Goal: Task Accomplishment & Management: Manage account settings

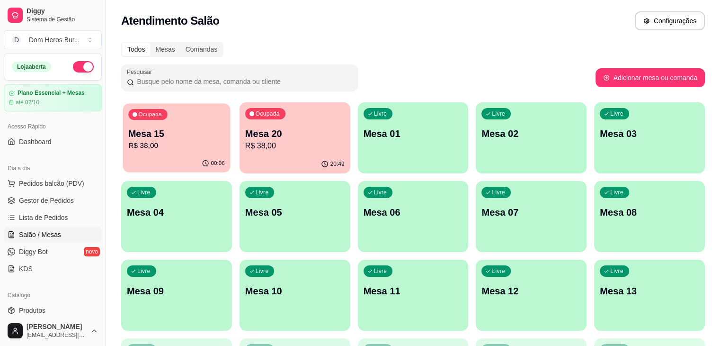
click at [195, 130] on p "Mesa 15" at bounding box center [176, 133] width 97 height 13
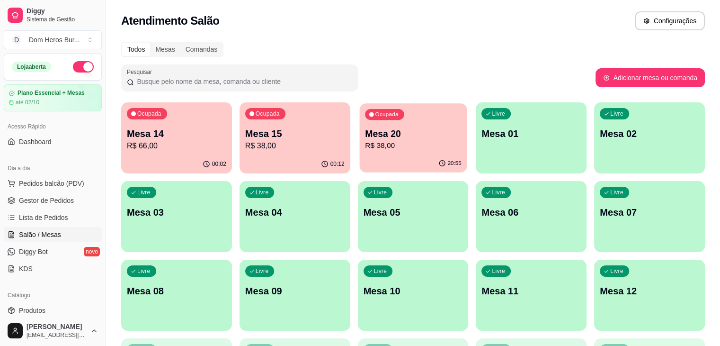
click at [359, 171] on div "20:55" at bounding box center [412, 163] width 107 height 18
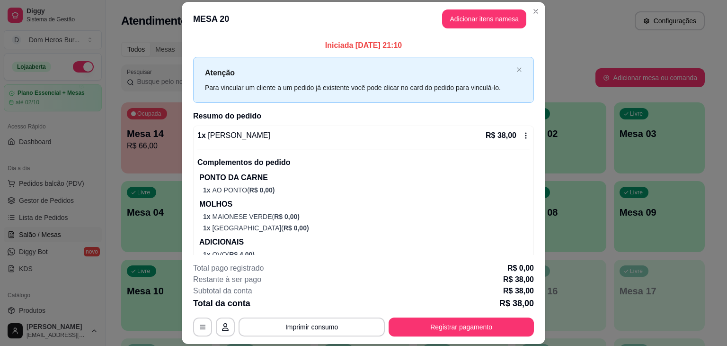
click at [276, 139] on div "1 x Dom Aranha R$ 38,00" at bounding box center [363, 135] width 332 height 11
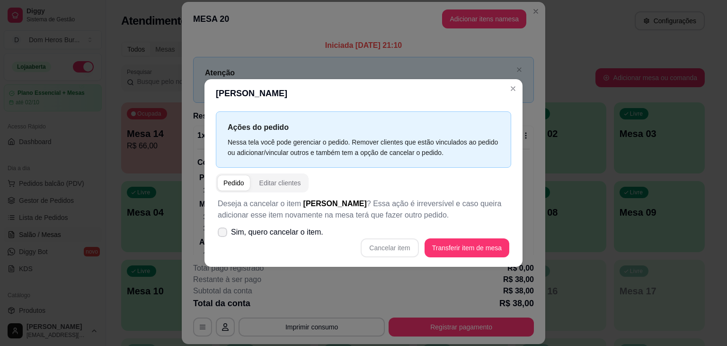
click at [290, 230] on span "Sim, quero cancelar o item." at bounding box center [277, 231] width 92 height 11
click at [223, 234] on input "Sim, quero cancelar o item." at bounding box center [220, 237] width 6 height 6
checkbox input "true"
click at [401, 248] on button "Cancelar item" at bounding box center [390, 248] width 56 height 18
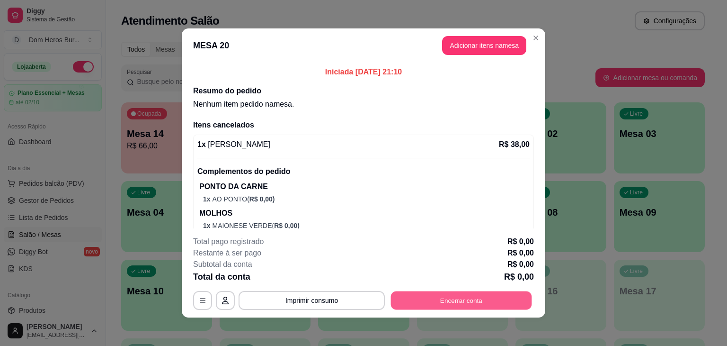
click at [449, 298] on button "Encerrar conta" at bounding box center [461, 300] width 141 height 18
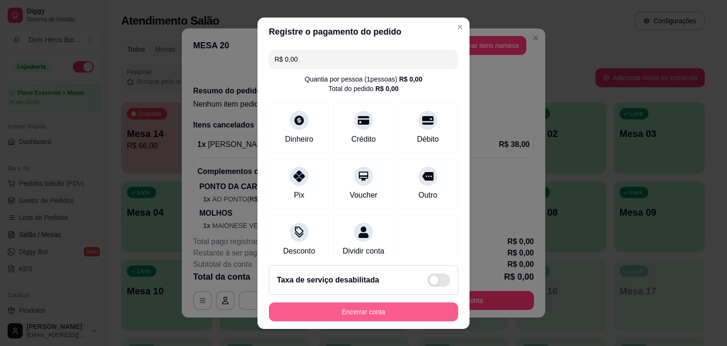
click at [418, 317] on button "Encerrar conta" at bounding box center [363, 311] width 189 height 19
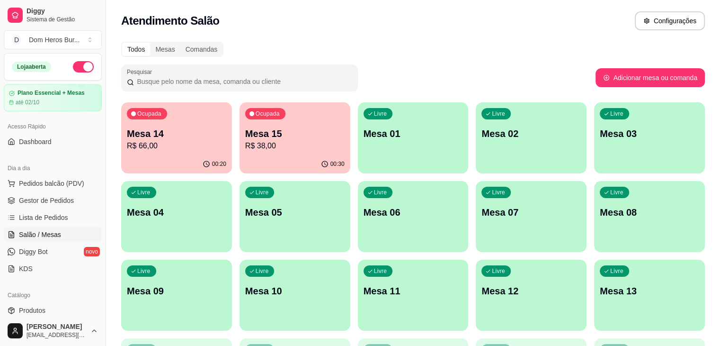
click at [276, 158] on div "00:30" at bounding box center [294, 164] width 111 height 18
click at [320, 160] on icon "button" at bounding box center [324, 164] width 8 height 8
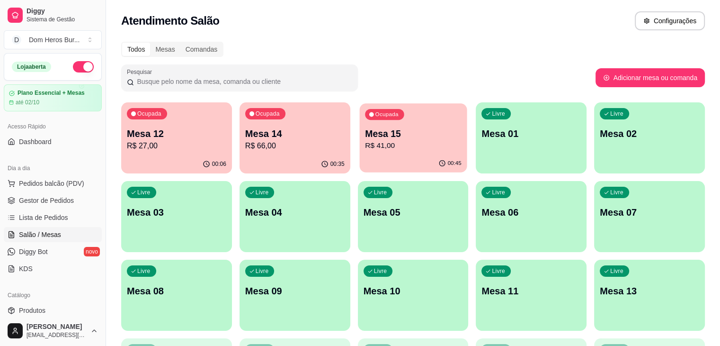
click at [374, 154] on div "Ocupada Mesa 15 R$ 41,00" at bounding box center [412, 128] width 107 height 51
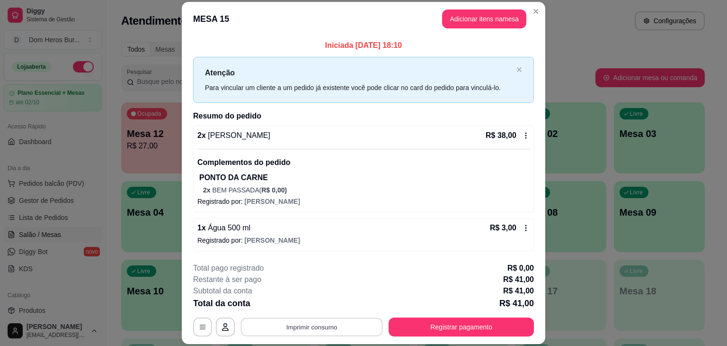
click at [292, 321] on button "Imprimir consumo" at bounding box center [312, 327] width 142 height 18
click at [288, 307] on button "IMPRESSORA" at bounding box center [311, 304] width 69 height 15
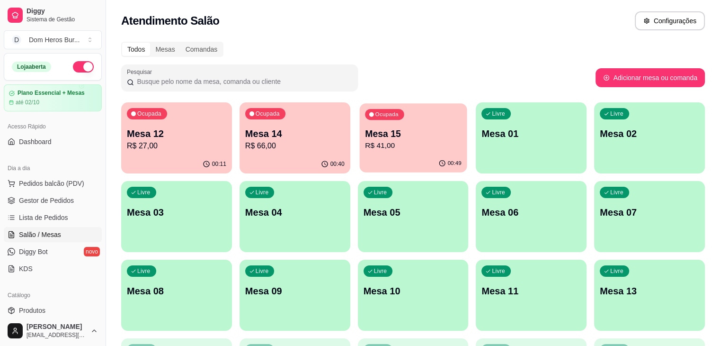
click at [376, 128] on p "Mesa 15" at bounding box center [413, 133] width 97 height 13
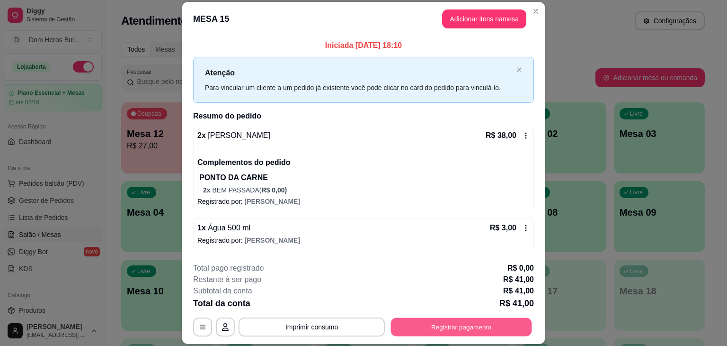
click at [456, 325] on button "Registrar pagamento" at bounding box center [461, 327] width 141 height 18
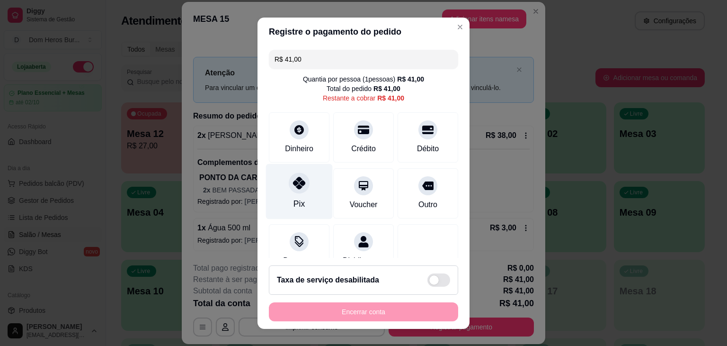
click at [294, 178] on icon at bounding box center [299, 183] width 12 height 12
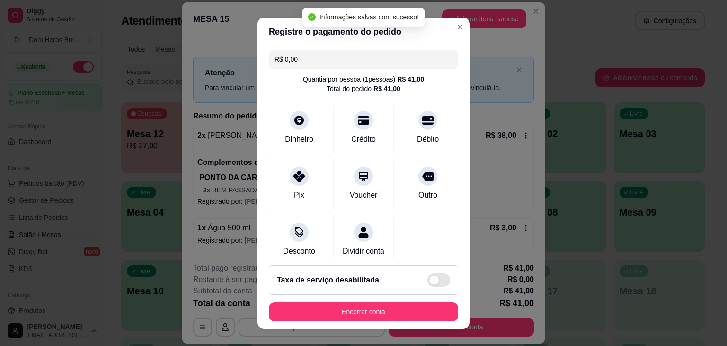
type input "R$ 0,00"
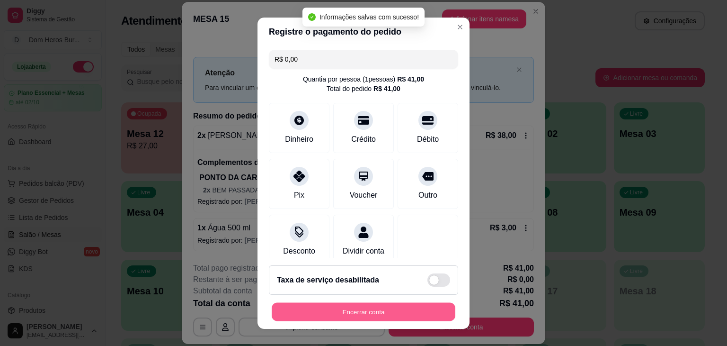
click at [348, 315] on button "Encerrar conta" at bounding box center [364, 311] width 184 height 18
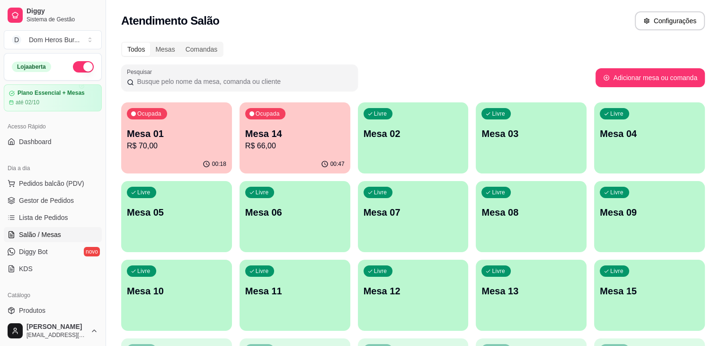
click at [176, 126] on div "Ocupada Mesa 01 R$ 70,00" at bounding box center [176, 128] width 111 height 53
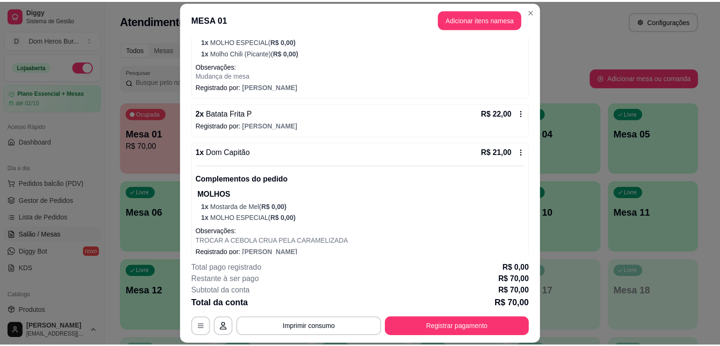
scroll to position [186, 0]
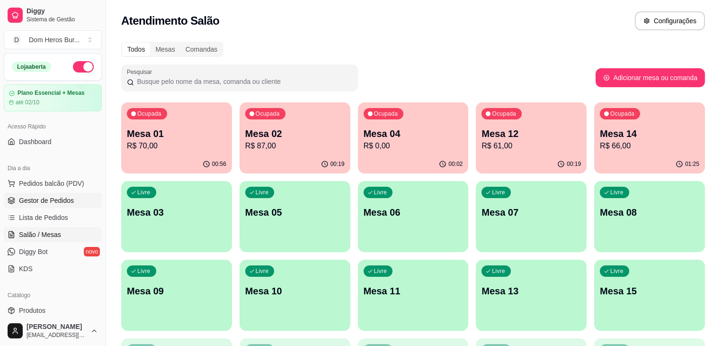
click at [70, 197] on span "Gestor de Pedidos" at bounding box center [46, 199] width 55 height 9
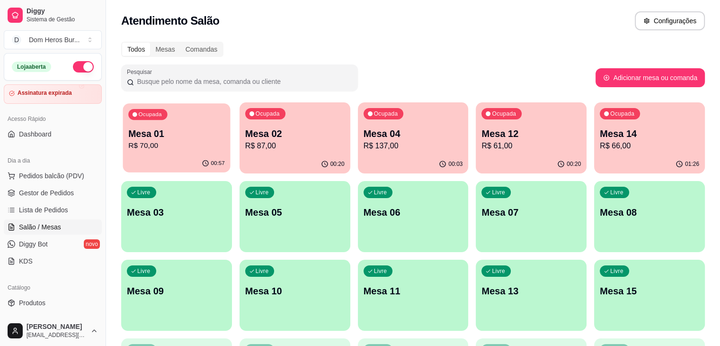
click at [151, 160] on div "00:57" at bounding box center [176, 163] width 107 height 18
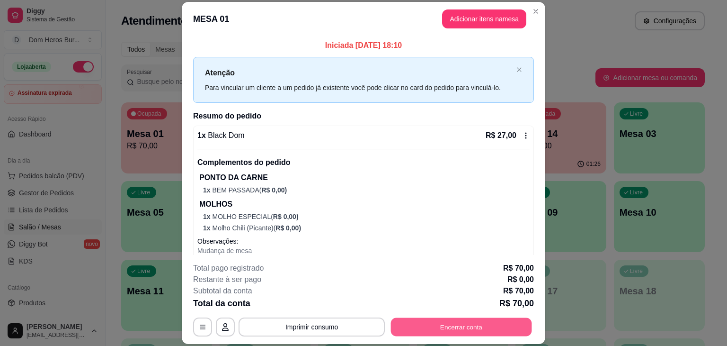
click at [409, 320] on button "Encerrar conta" at bounding box center [461, 327] width 141 height 18
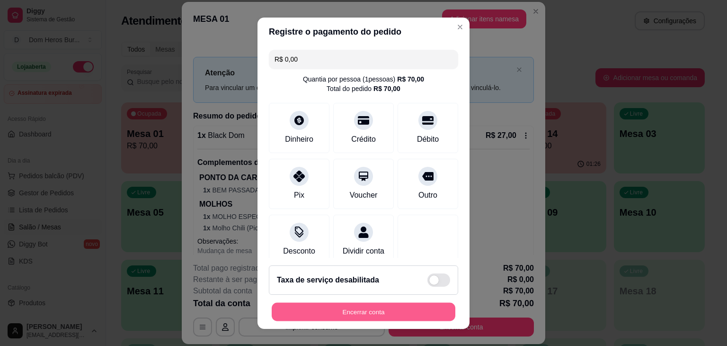
click at [400, 315] on button "Encerrar conta" at bounding box center [364, 311] width 184 height 18
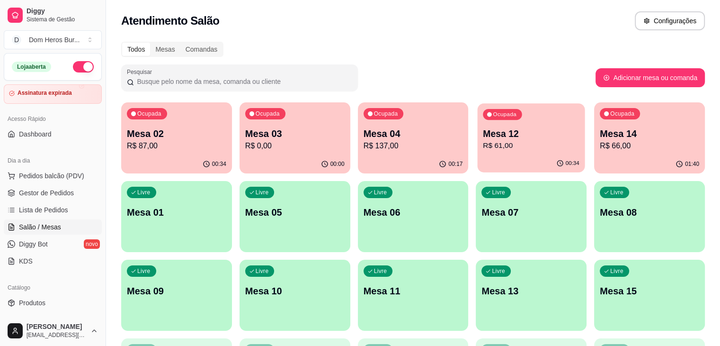
click at [478, 154] on button "Ocupada Mesa 12 R$ 61,00 00:34" at bounding box center [531, 137] width 107 height 69
click at [483, 141] on p "R$ 61,00" at bounding box center [531, 145] width 97 height 11
click at [478, 160] on div "00:42" at bounding box center [531, 163] width 107 height 18
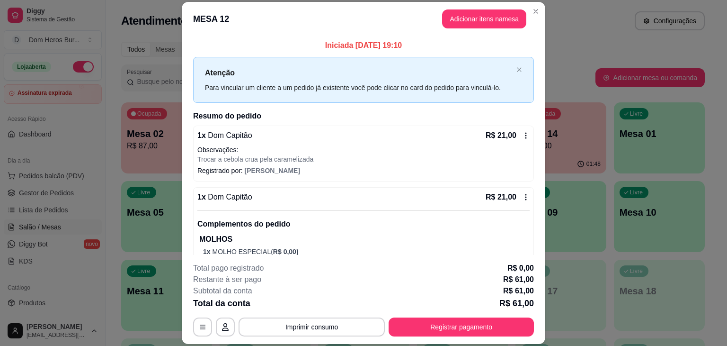
click at [453, 316] on div "**********" at bounding box center [363, 299] width 341 height 74
click at [447, 333] on button "Registrar pagamento" at bounding box center [461, 327] width 141 height 18
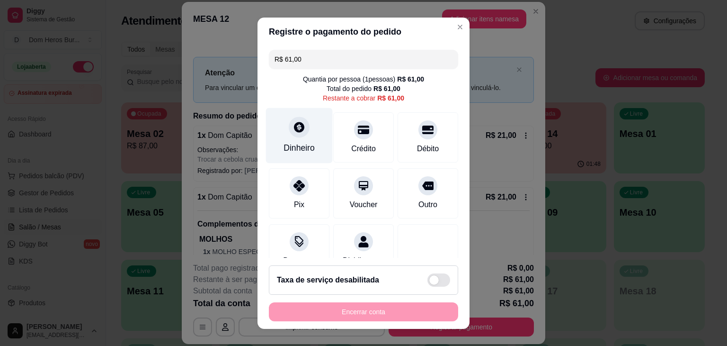
click at [291, 142] on div "Dinheiro" at bounding box center [299, 148] width 31 height 12
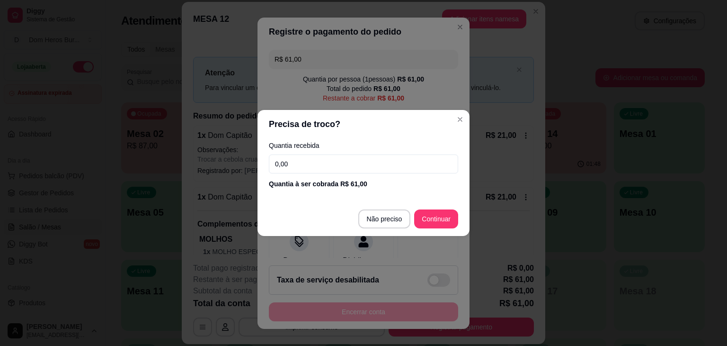
click at [294, 163] on input "0,00" at bounding box center [363, 163] width 189 height 19
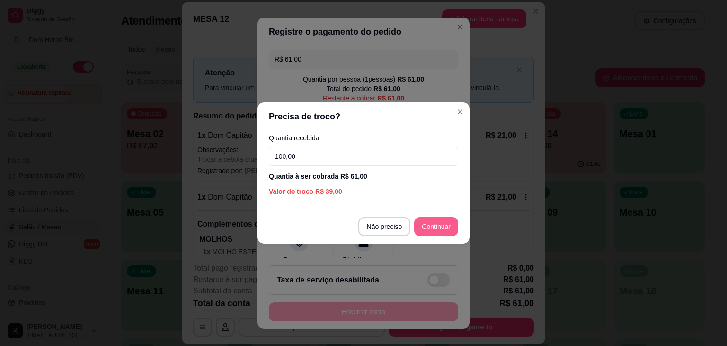
type input "100,00"
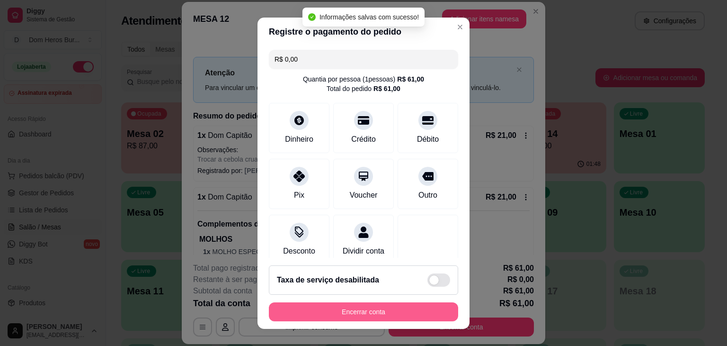
type input "R$ 0,00"
click at [393, 314] on button "Encerrar conta" at bounding box center [364, 311] width 184 height 18
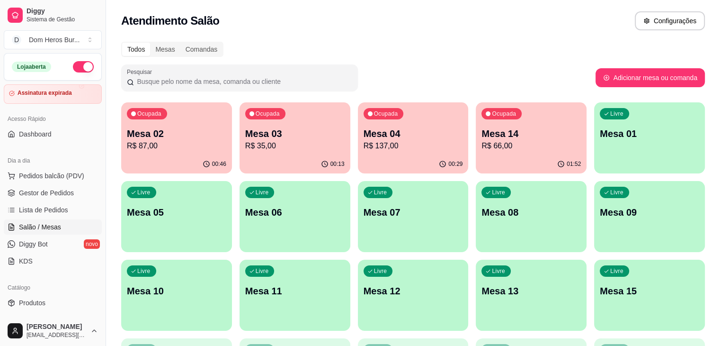
click at [269, 33] on div "Atendimento Salão Configurações" at bounding box center [413, 18] width 614 height 36
drag, startPoint x: 269, startPoint y: 33, endPoint x: 264, endPoint y: -41, distance: 74.0
click at [264, 0] on html "Diggy Sistema de Gestão D Dom Heros Bur ... Loja aberta Assinatura expirada Ace…" at bounding box center [360, 173] width 720 height 346
click at [290, 29] on div "Atendimento Salão Configurações" at bounding box center [413, 20] width 584 height 19
click at [365, 130] on p "Mesa 04" at bounding box center [413, 133] width 97 height 13
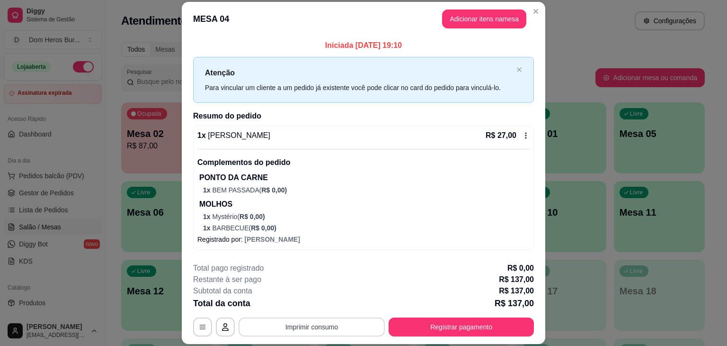
click at [298, 331] on button "Imprimir consumo" at bounding box center [312, 326] width 146 height 19
click at [591, 115] on div "MESA 04 Adicionar itens na mesa Iniciada 03/10/2025 às 19:10 Atenção Para vincu…" at bounding box center [363, 173] width 727 height 346
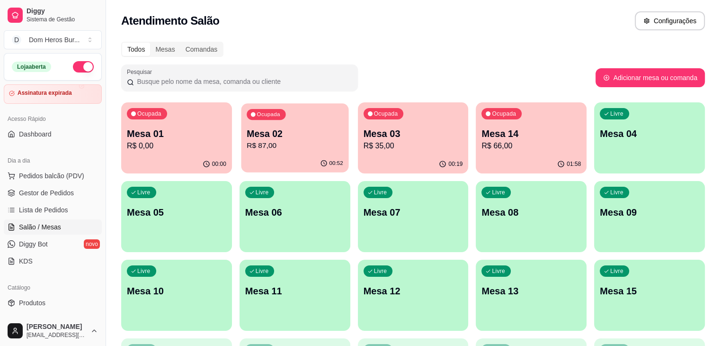
click at [250, 139] on p "Mesa 02" at bounding box center [295, 133] width 97 height 13
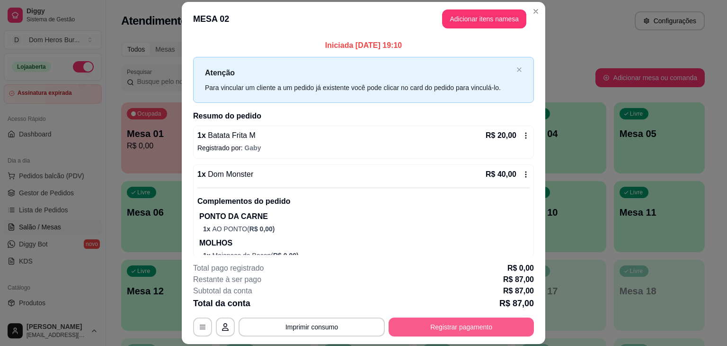
drag, startPoint x: 419, startPoint y: 314, endPoint x: 419, endPoint y: 322, distance: 8.5
click at [419, 322] on div "**********" at bounding box center [363, 299] width 341 height 74
click at [419, 322] on button "Registrar pagamento" at bounding box center [461, 327] width 141 height 18
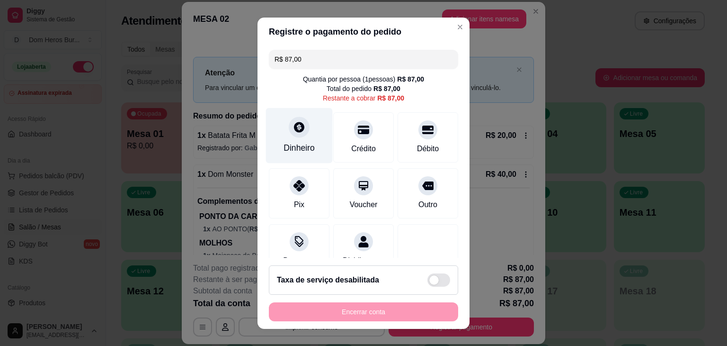
click at [283, 135] on div "Dinheiro" at bounding box center [299, 134] width 67 height 55
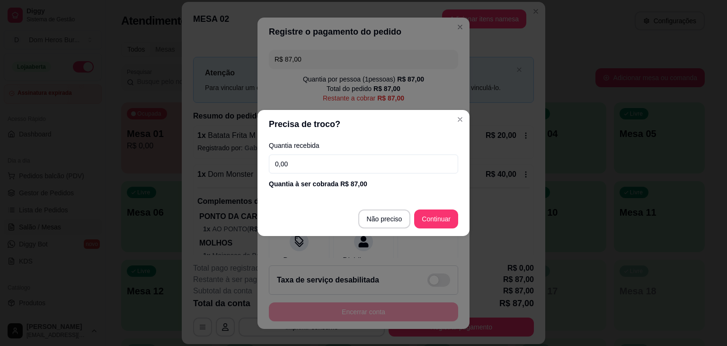
click at [294, 163] on input "0,00" at bounding box center [363, 163] width 189 height 19
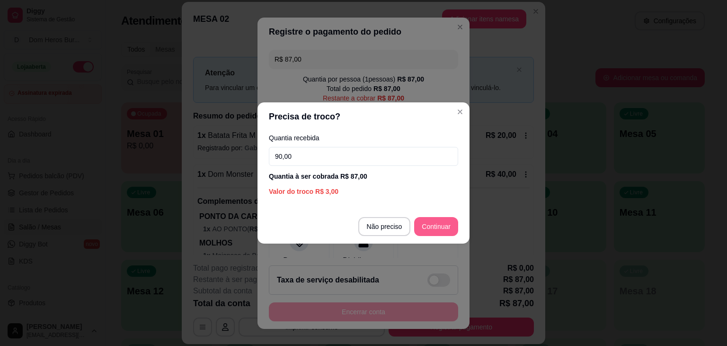
type input "90,00"
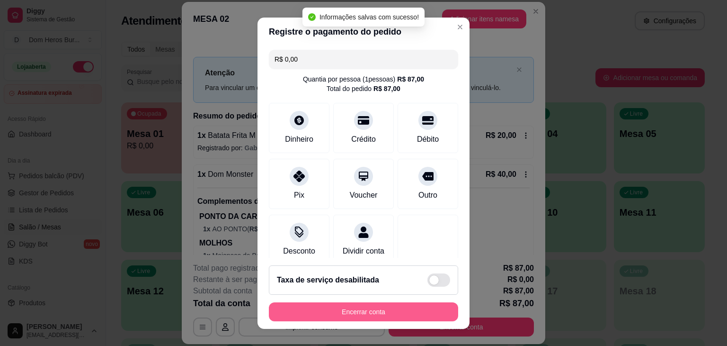
type input "R$ 0,00"
click at [399, 310] on button "Encerrar conta" at bounding box center [364, 311] width 184 height 18
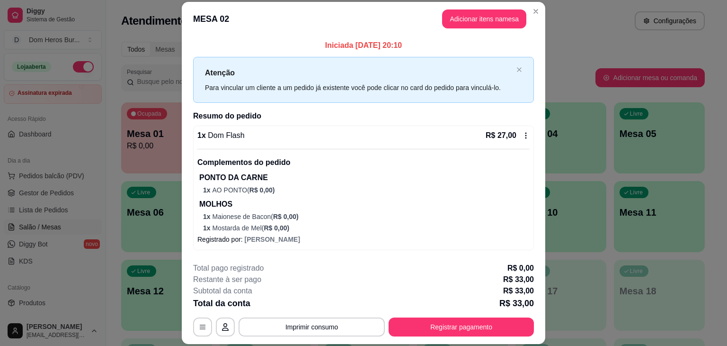
click at [272, 87] on div "Quantia por pessoa ( 1 pessoas) R$ 33,00 Total do pedido R$ 33,00 Restante a co…" at bounding box center [363, 86] width 193 height 29
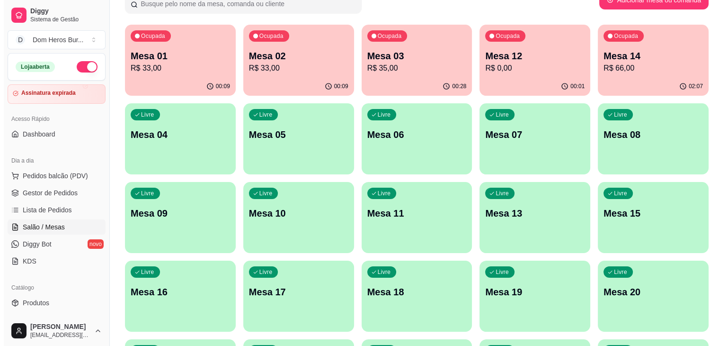
scroll to position [71, 0]
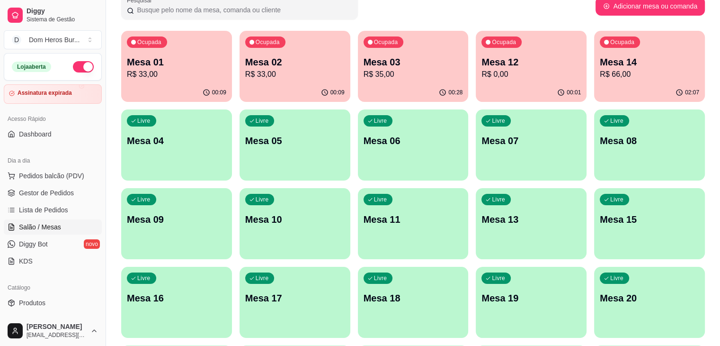
click at [358, 84] on div "00:28" at bounding box center [413, 92] width 111 height 18
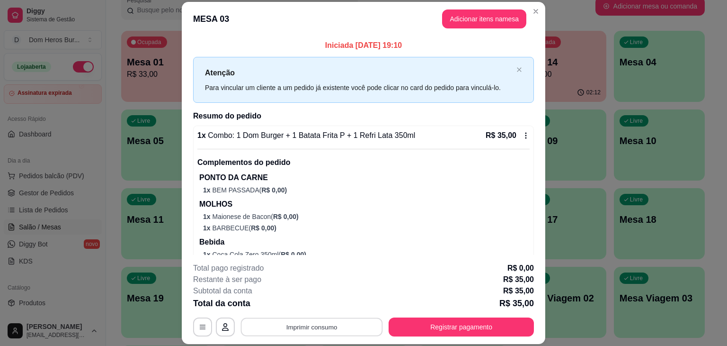
click at [324, 319] on button "Imprimir consumo" at bounding box center [312, 327] width 142 height 18
click at [316, 306] on button "IMPRESSORA" at bounding box center [311, 304] width 66 height 15
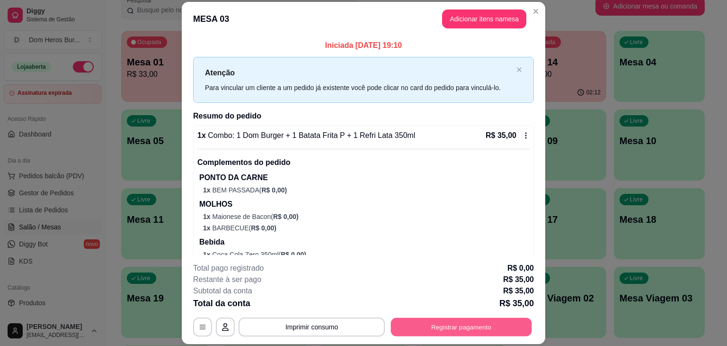
click at [427, 328] on button "Registrar pagamento" at bounding box center [461, 327] width 141 height 18
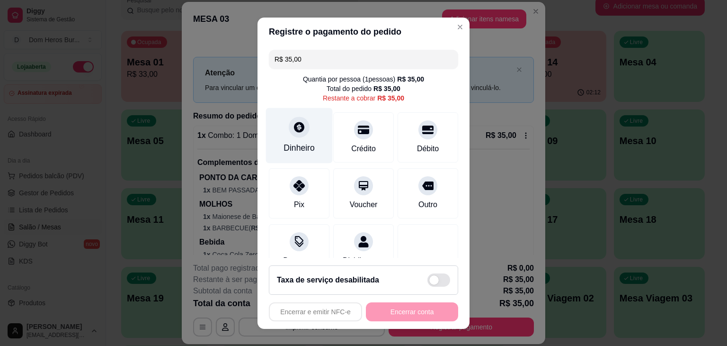
click at [296, 131] on icon at bounding box center [299, 127] width 10 height 10
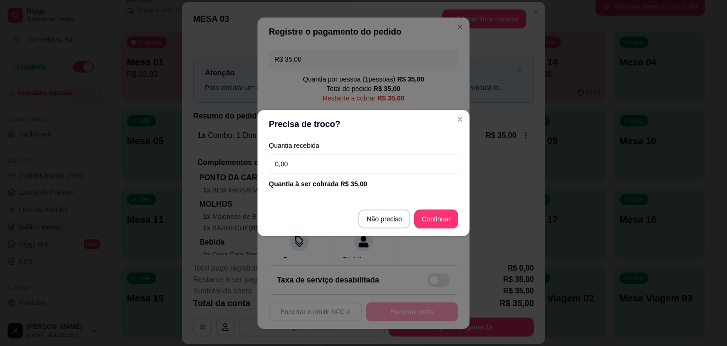
click at [311, 160] on input "0,00" at bounding box center [363, 163] width 189 height 19
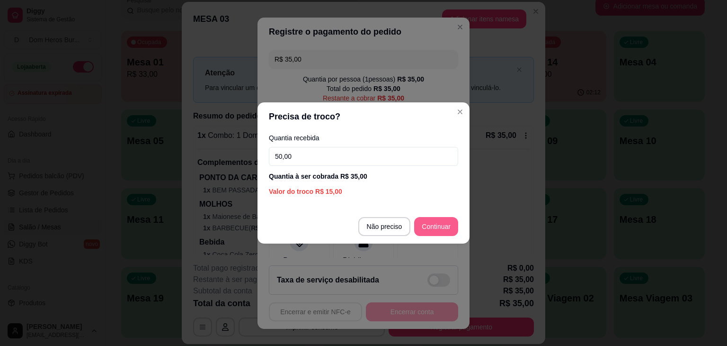
type input "50,00"
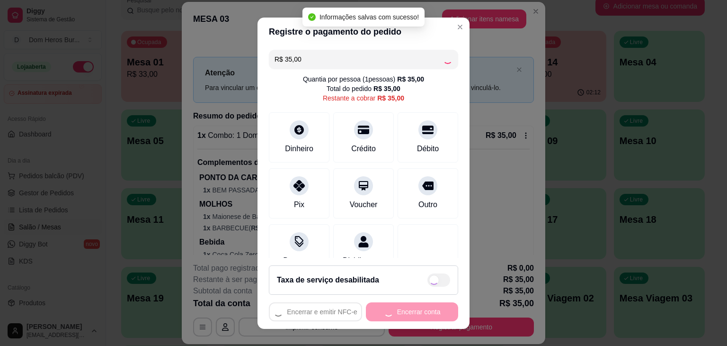
type input "R$ 0,00"
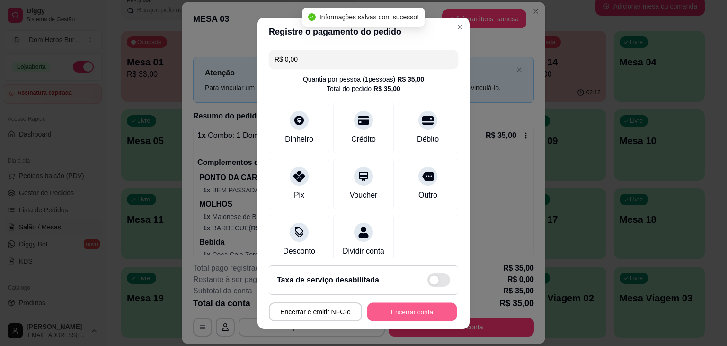
click at [390, 317] on button "Encerrar conta" at bounding box center [411, 311] width 89 height 18
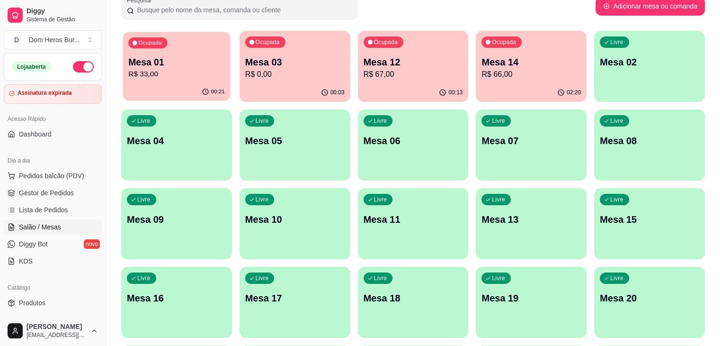
click at [201, 53] on div "Ocupada Mesa 01 R$ 33,00" at bounding box center [176, 57] width 107 height 51
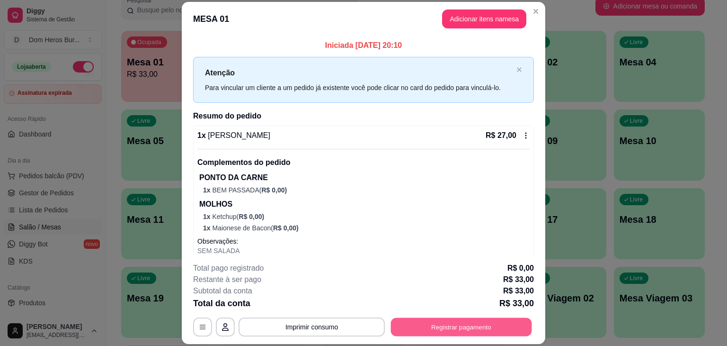
click at [427, 334] on button "Registrar pagamento" at bounding box center [461, 327] width 141 height 18
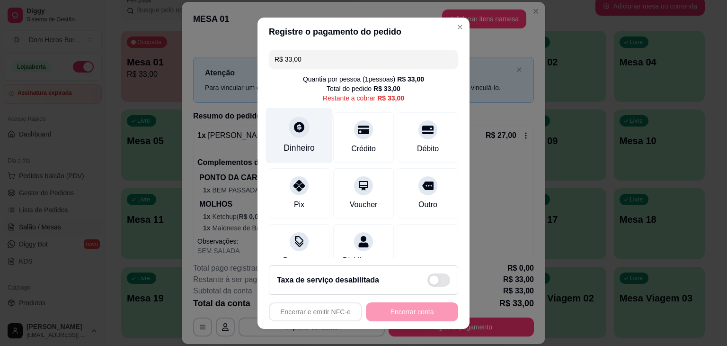
click at [299, 134] on div at bounding box center [299, 126] width 21 height 21
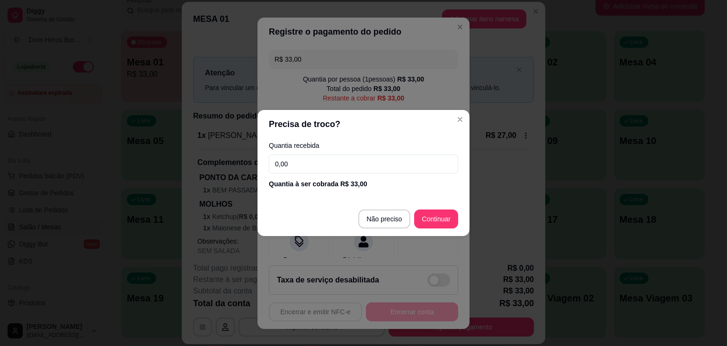
click at [310, 163] on input "0,00" at bounding box center [363, 163] width 189 height 19
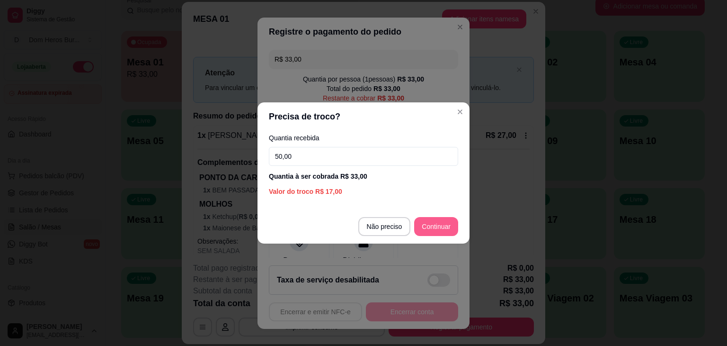
type input "50,00"
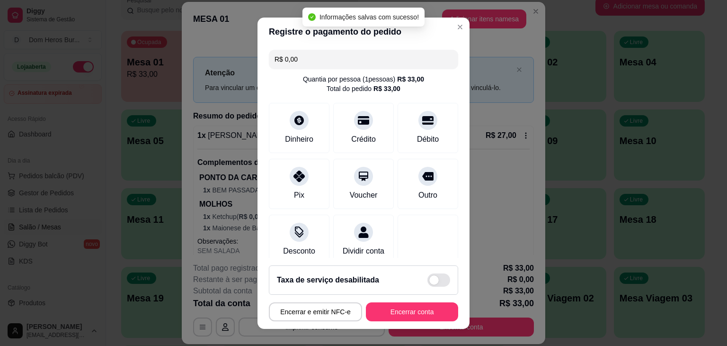
type input "R$ 0,00"
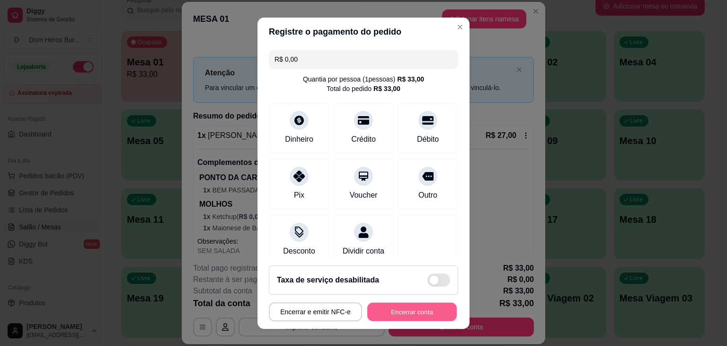
click at [386, 307] on button "Encerrar conta" at bounding box center [411, 311] width 89 height 18
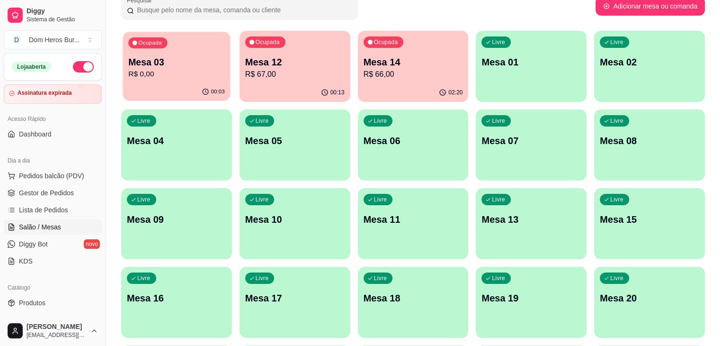
click at [181, 71] on p "R$ 0,00" at bounding box center [176, 74] width 97 height 11
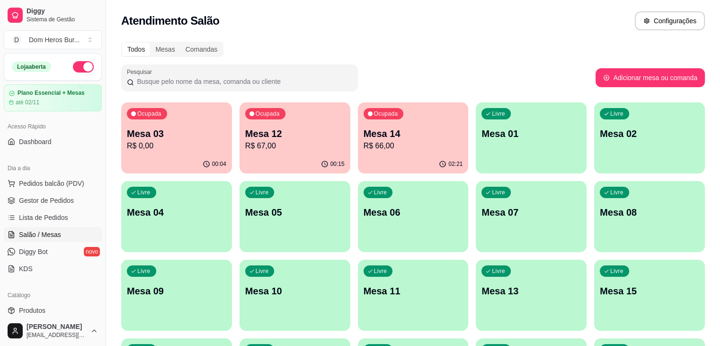
click at [334, 50] on div "Todos Mesas Comandas" at bounding box center [413, 49] width 584 height 15
click at [328, 55] on div "Todos Mesas Comandas" at bounding box center [413, 49] width 584 height 15
click at [151, 142] on p "R$ 0,00" at bounding box center [176, 145] width 97 height 11
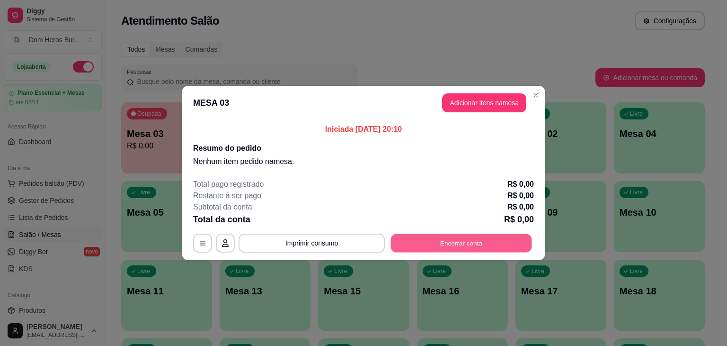
click at [454, 240] on button "Encerrar conta" at bounding box center [461, 243] width 141 height 18
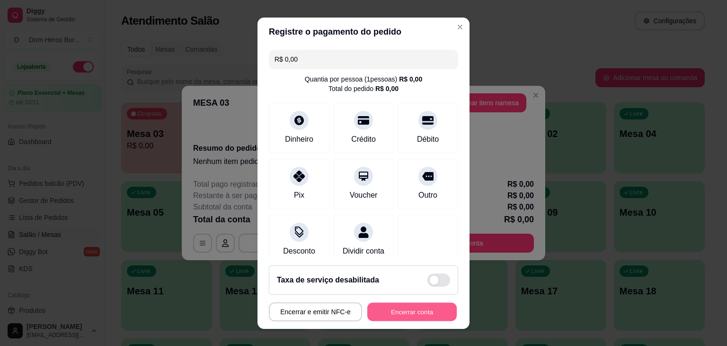
click at [434, 309] on button "Encerrar conta" at bounding box center [411, 311] width 89 height 18
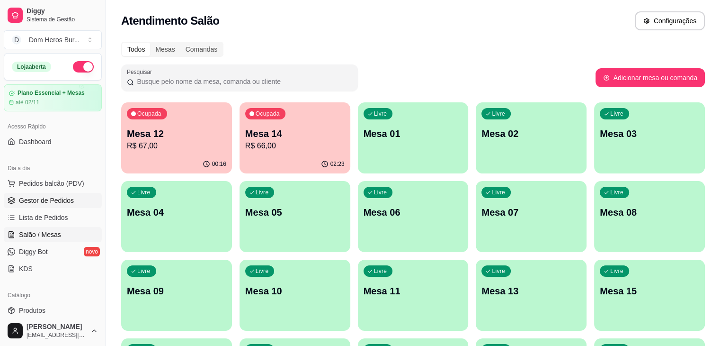
click at [21, 197] on span "Gestor de Pedidos" at bounding box center [46, 199] width 55 height 9
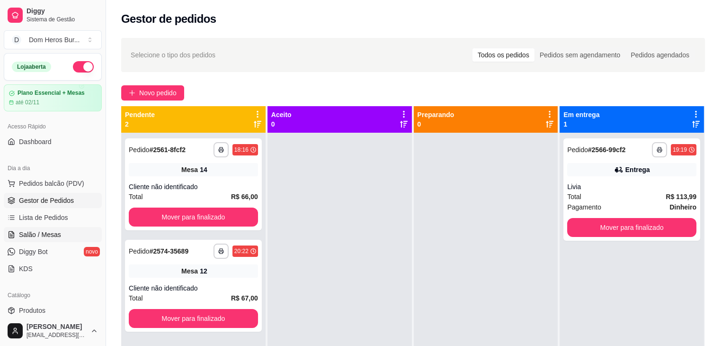
click at [47, 239] on link "Salão / Mesas" at bounding box center [53, 234] width 98 height 15
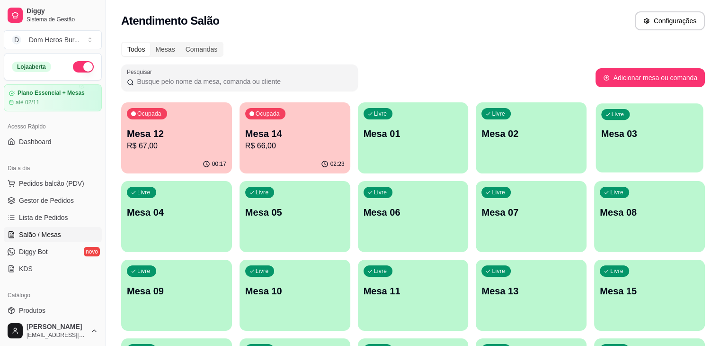
click at [596, 124] on div "Livre Mesa 03" at bounding box center [649, 132] width 107 height 58
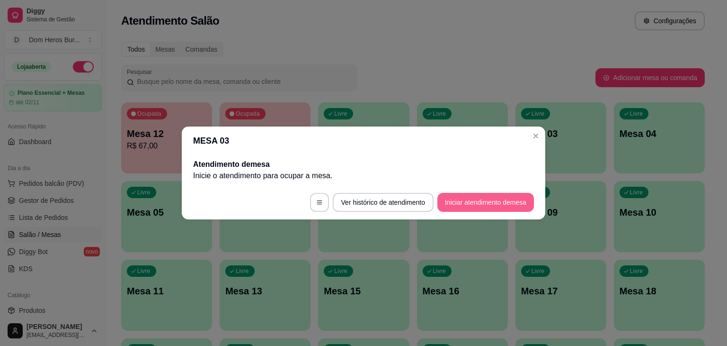
click at [521, 196] on button "Iniciar atendimento de mesa" at bounding box center [485, 202] width 97 height 19
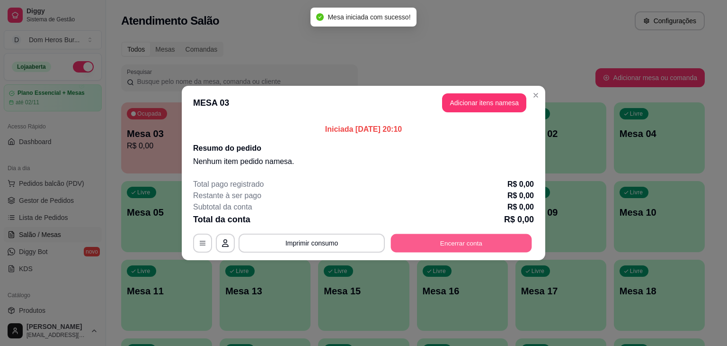
click at [454, 245] on button "Encerrar conta" at bounding box center [461, 243] width 141 height 18
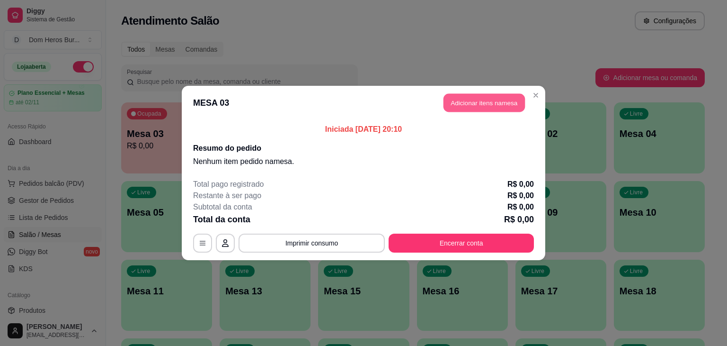
click at [483, 103] on button "Adicionar itens na mesa" at bounding box center [483, 103] width 81 height 18
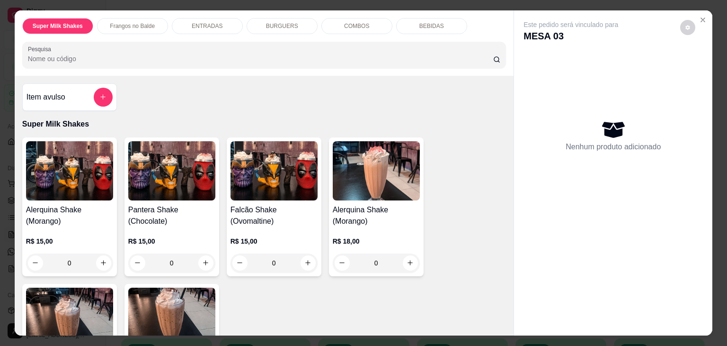
click at [419, 25] on p "BEBIDAS" at bounding box center [431, 26] width 25 height 8
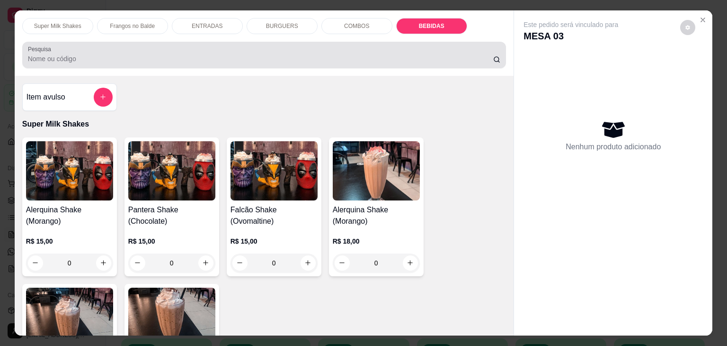
scroll to position [23, 0]
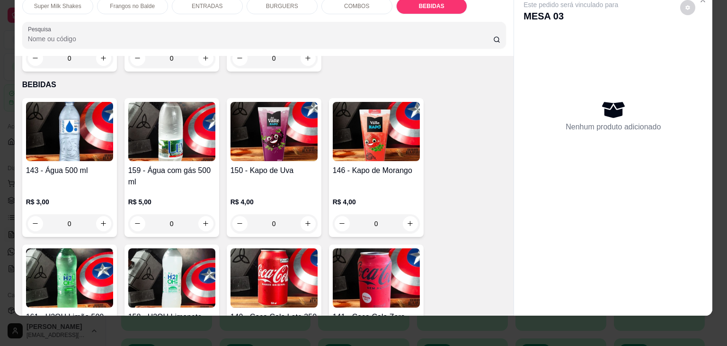
click at [404, 275] on img at bounding box center [376, 277] width 87 height 59
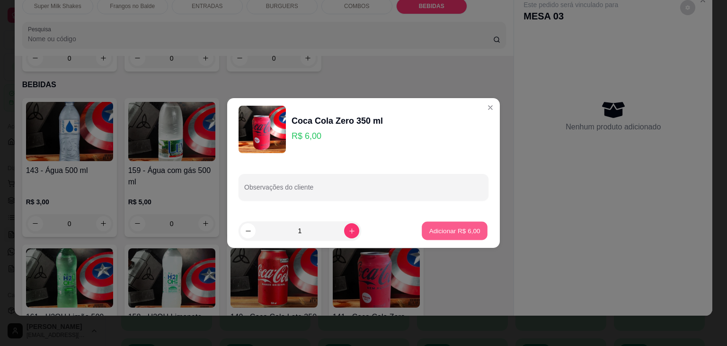
click at [435, 231] on p "Adicionar R$ 6,00" at bounding box center [454, 230] width 51 height 9
type input "1"
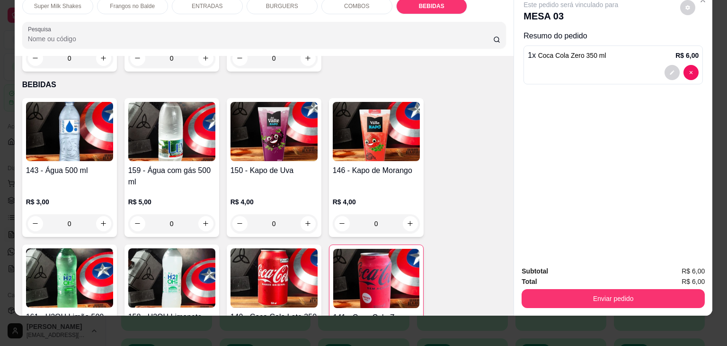
click at [299, 34] on input "Pesquisa" at bounding box center [260, 38] width 465 height 9
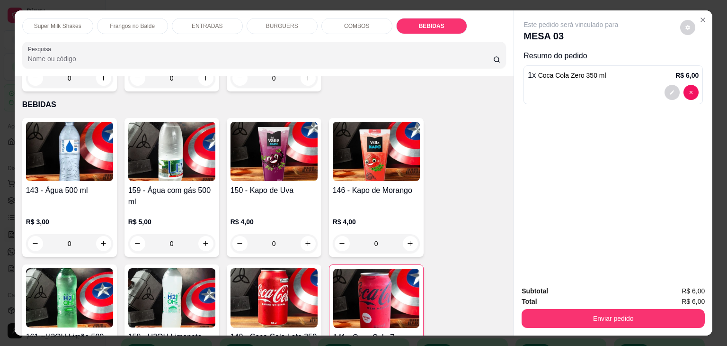
scroll to position [0, 0]
click at [286, 30] on div "Super Milk Shakes Frangos no Balde ENTRADAS BURGUERS COMBOS BEBIDAS Pesquisa" at bounding box center [264, 42] width 499 height 65
click at [275, 22] on p "BURGUERS" at bounding box center [282, 26] width 32 height 8
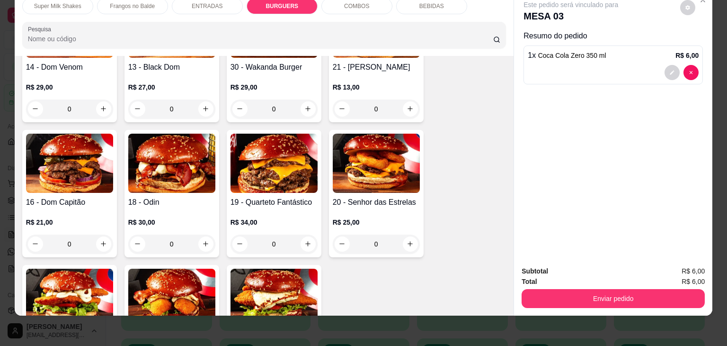
scroll to position [1466, 0]
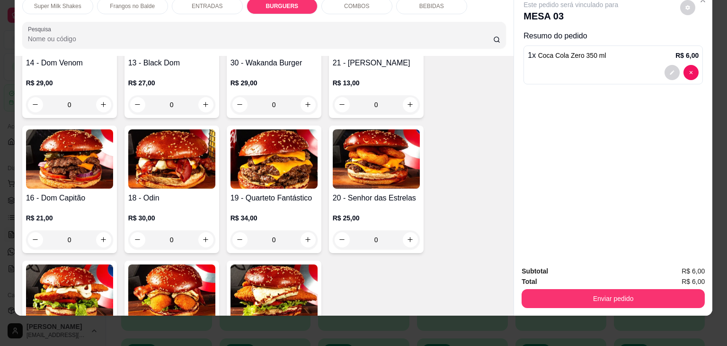
click at [55, 192] on h4 "16 - Dom Capitão" at bounding box center [69, 197] width 87 height 11
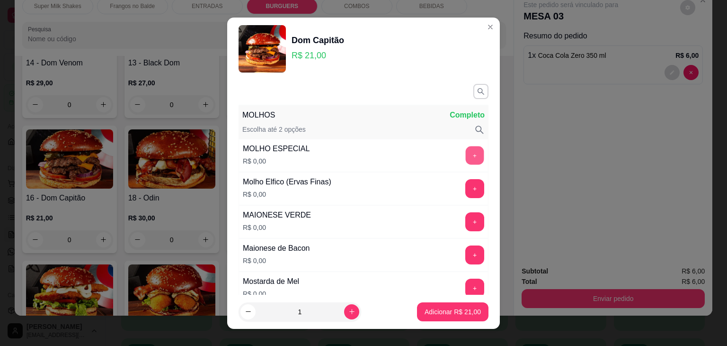
click at [466, 151] on button "+" at bounding box center [475, 155] width 18 height 18
click at [466, 195] on button "+" at bounding box center [475, 188] width 18 height 18
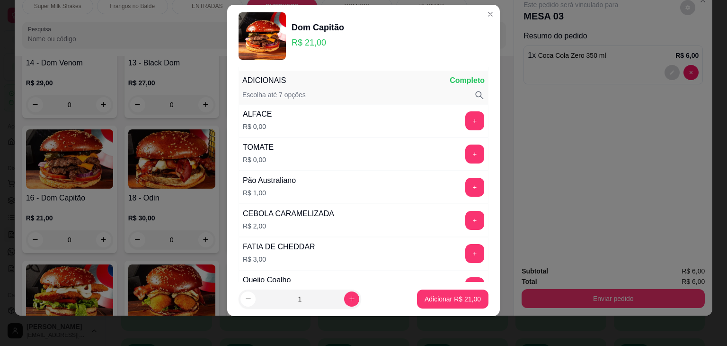
scroll to position [421, 0]
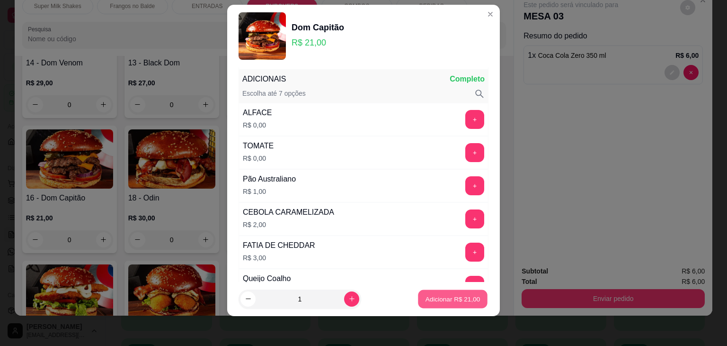
click at [442, 302] on button "Adicionar R$ 21,00" at bounding box center [453, 298] width 70 height 18
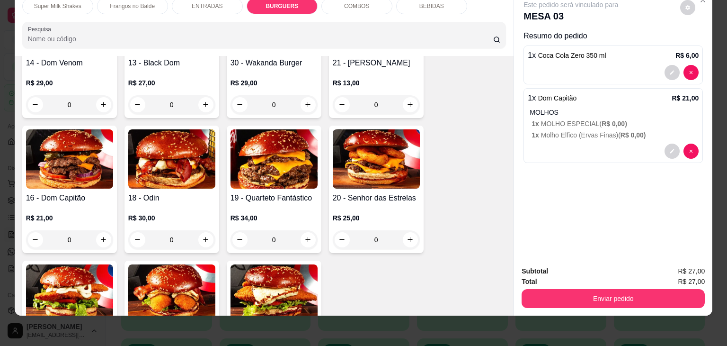
click at [89, 141] on img at bounding box center [69, 158] width 87 height 59
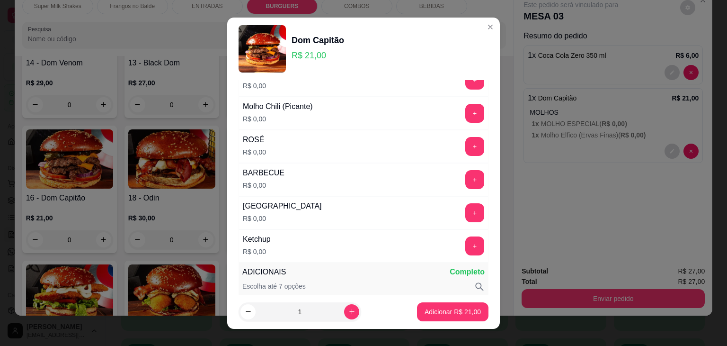
scroll to position [227, 0]
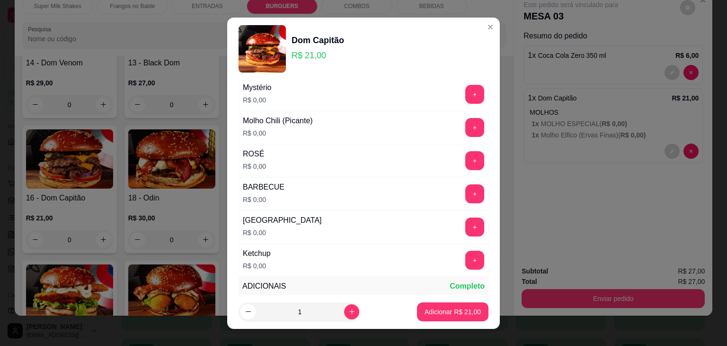
click at [461, 155] on div "+" at bounding box center [474, 160] width 27 height 19
click at [466, 159] on button "+" at bounding box center [475, 160] width 18 height 18
click at [465, 187] on button "+" at bounding box center [474, 193] width 19 height 19
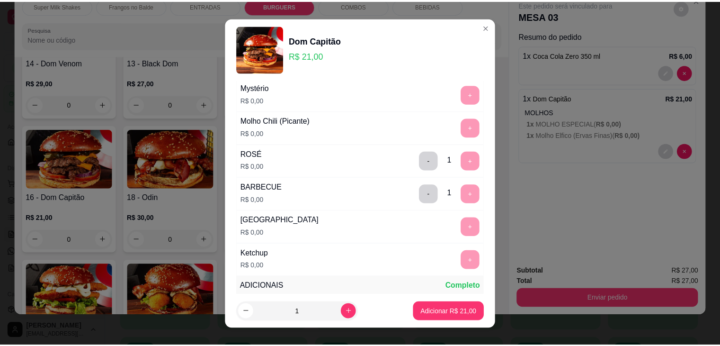
scroll to position [421, 0]
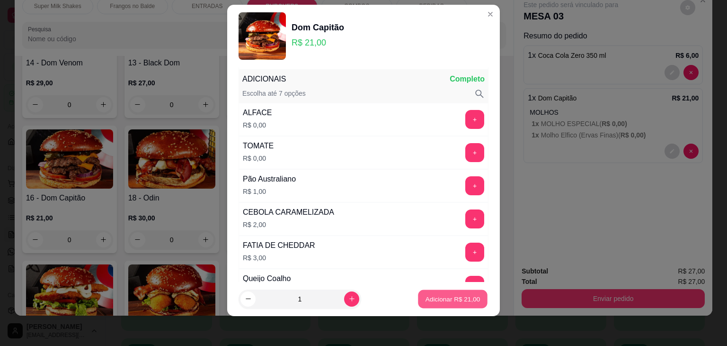
click at [444, 296] on p "Adicionar R$ 21,00" at bounding box center [453, 298] width 55 height 9
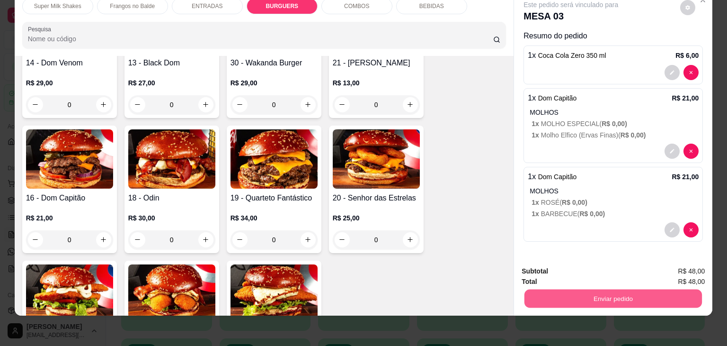
click at [598, 289] on button "Enviar pedido" at bounding box center [612, 298] width 177 height 18
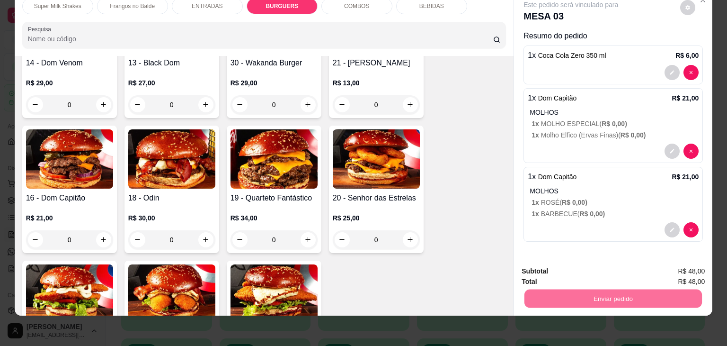
click at [692, 266] on button "Enviar pedido" at bounding box center [680, 268] width 52 height 18
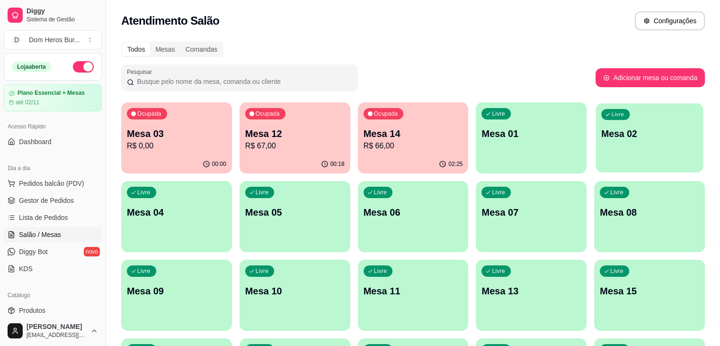
click at [605, 143] on div "Ocupada Mesa 03 R$ 0,00 00:00 Ocupada Mesa 12 R$ 67,00 00:18 Ocupada Mesa 14 R$…" at bounding box center [413, 334] width 584 height 464
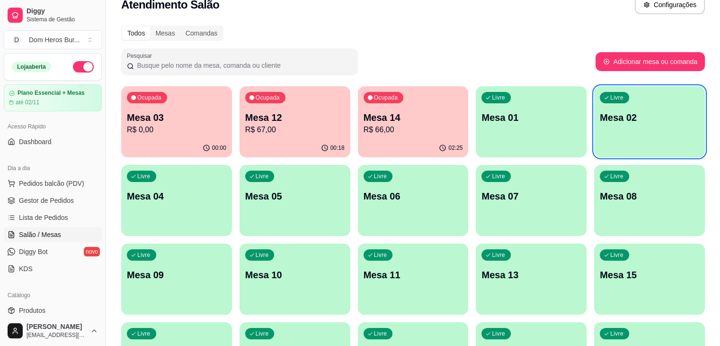
scroll to position [19, 0]
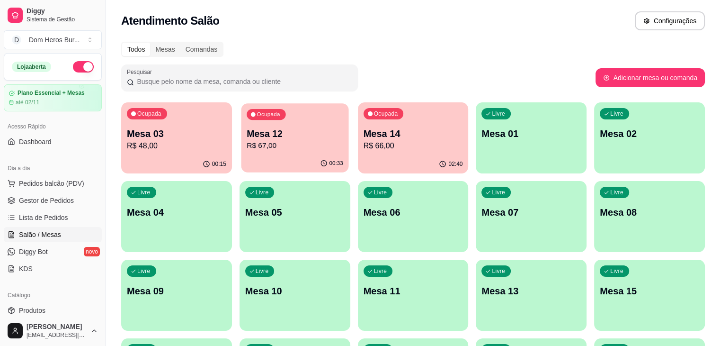
click at [261, 150] on p "R$ 67,00" at bounding box center [295, 145] width 97 height 11
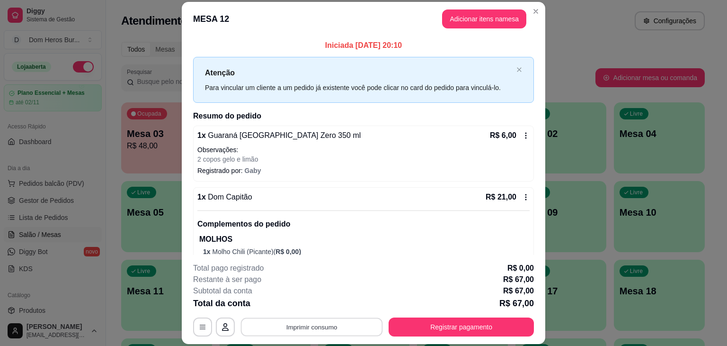
click at [257, 322] on button "Imprimir consumo" at bounding box center [312, 327] width 142 height 18
click at [302, 300] on button "IMPRESSORA" at bounding box center [311, 304] width 66 height 15
click at [301, 327] on button "Imprimir consumo" at bounding box center [312, 326] width 146 height 19
click at [292, 305] on button "IMPRESSORA" at bounding box center [311, 304] width 66 height 15
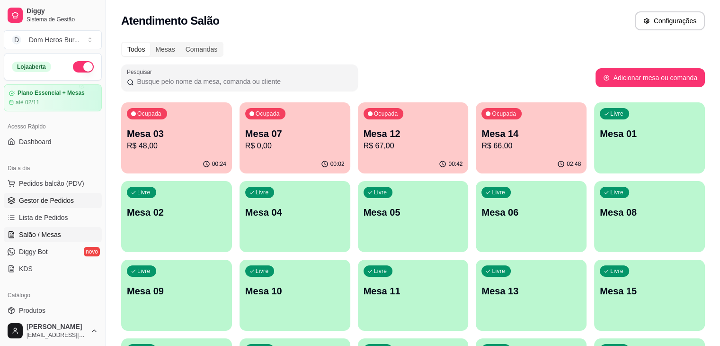
click at [62, 206] on link "Gestor de Pedidos" at bounding box center [53, 200] width 98 height 15
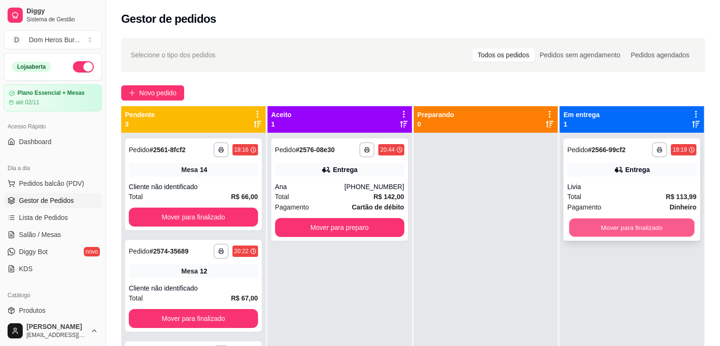
click at [632, 225] on button "Mover para finalizado" at bounding box center [631, 227] width 125 height 18
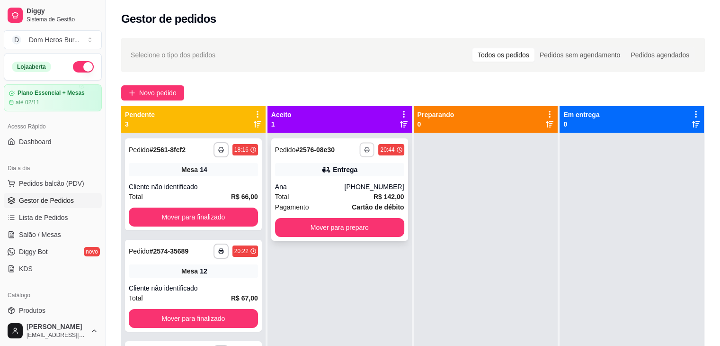
click at [361, 148] on button "button" at bounding box center [367, 149] width 15 height 15
click at [338, 181] on button "IMPRESSORA" at bounding box center [338, 182] width 66 height 15
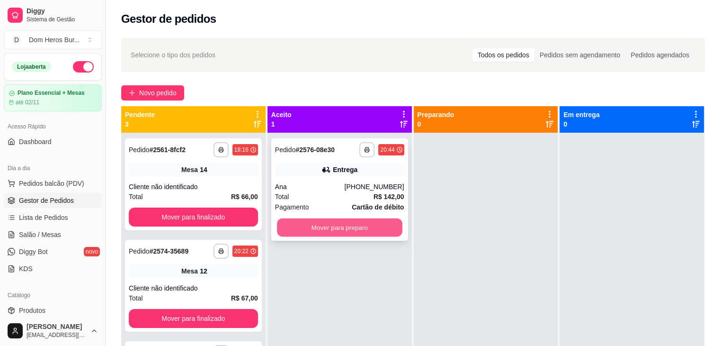
click at [330, 227] on button "Mover para preparo" at bounding box center [339, 227] width 125 height 18
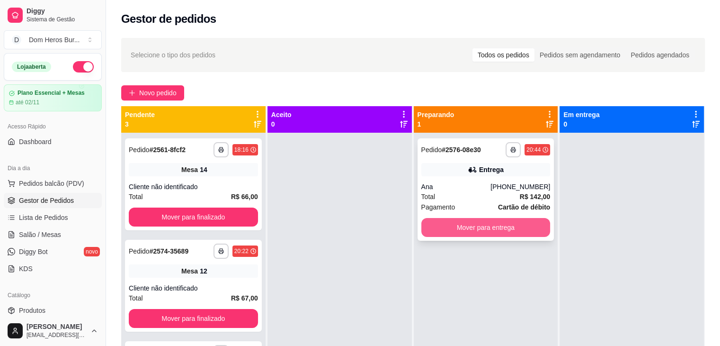
click at [467, 226] on button "Mover para entrega" at bounding box center [485, 227] width 129 height 19
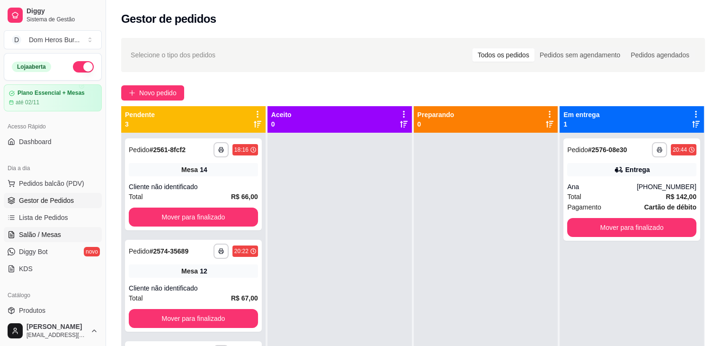
click at [52, 230] on span "Salão / Mesas" at bounding box center [40, 234] width 42 height 9
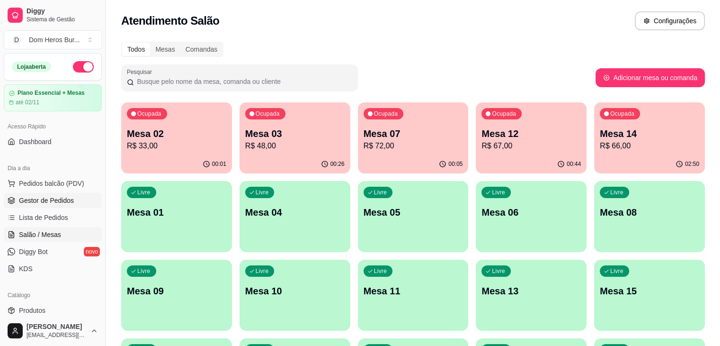
click at [19, 203] on span "Gestor de Pedidos" at bounding box center [46, 199] width 55 height 9
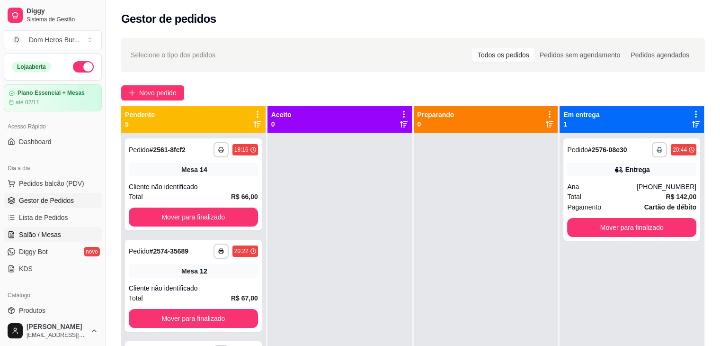
click at [80, 227] on link "Salão / Mesas" at bounding box center [53, 234] width 98 height 15
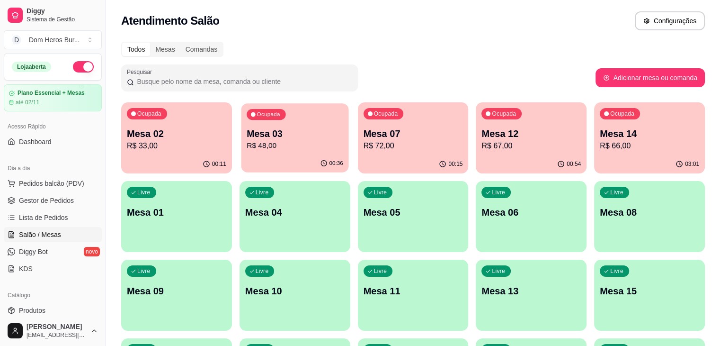
click at [266, 146] on p "R$ 48,00" at bounding box center [295, 145] width 97 height 11
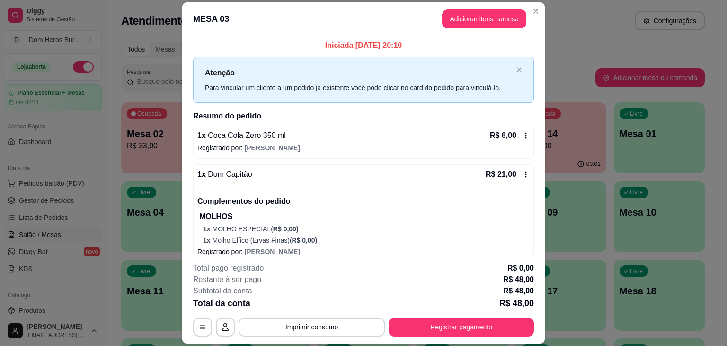
click at [346, 336] on footer "**********" at bounding box center [364, 299] width 364 height 89
click at [335, 328] on button "Imprimir consumo" at bounding box center [312, 327] width 142 height 18
click at [313, 307] on button "IMPRESSORA" at bounding box center [311, 304] width 66 height 15
click at [418, 325] on button "Registrar pagamento" at bounding box center [461, 327] width 141 height 18
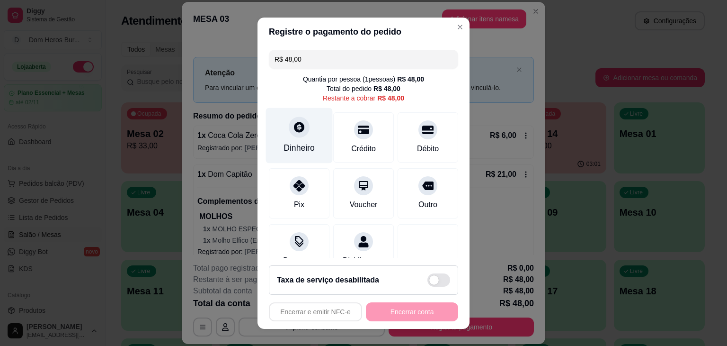
click at [277, 135] on div "Dinheiro" at bounding box center [299, 134] width 67 height 55
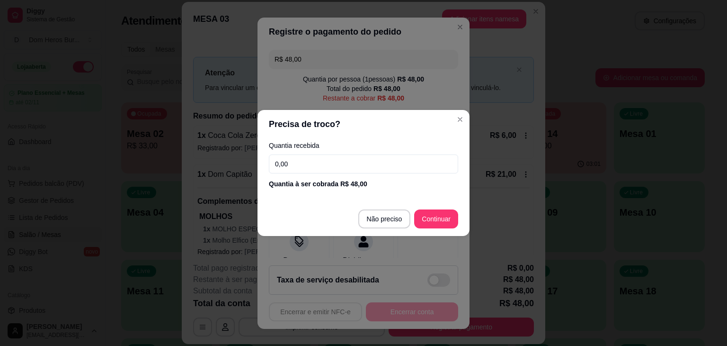
click at [304, 172] on input "0,00" at bounding box center [363, 163] width 189 height 19
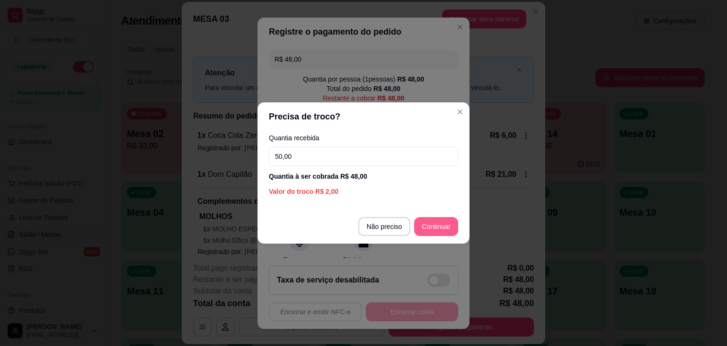
type input "50,00"
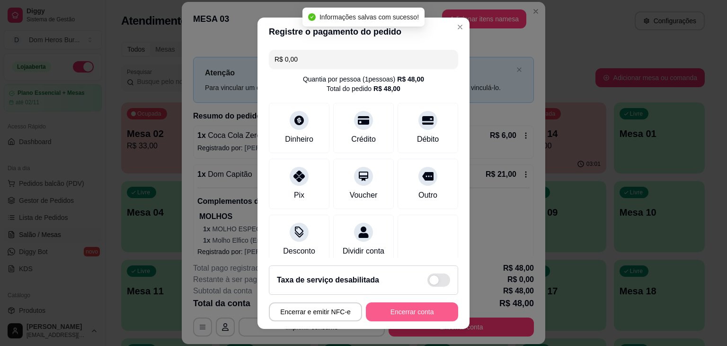
type input "R$ 0,00"
click at [413, 316] on button "Encerrar conta" at bounding box center [411, 311] width 89 height 18
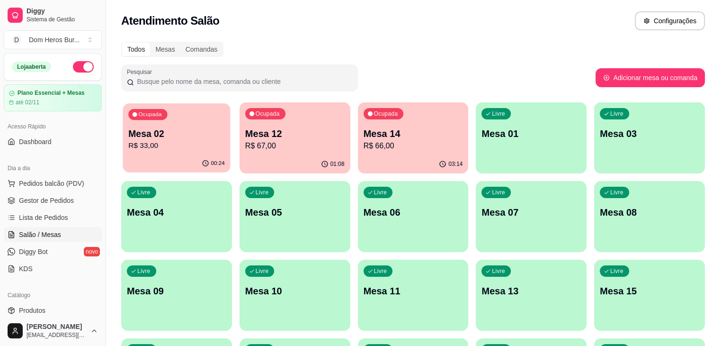
click at [160, 148] on p "R$ 33,00" at bounding box center [176, 145] width 97 height 11
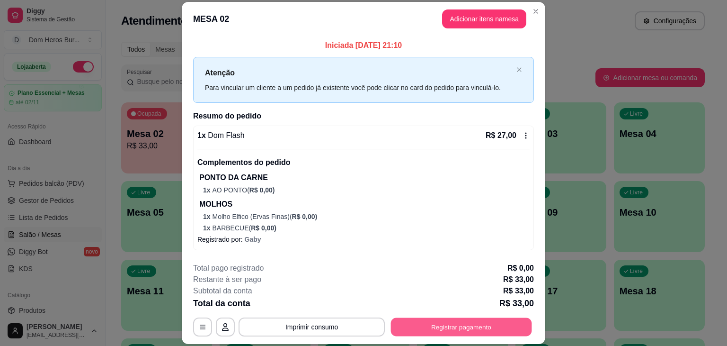
click at [430, 324] on button "Registrar pagamento" at bounding box center [461, 327] width 141 height 18
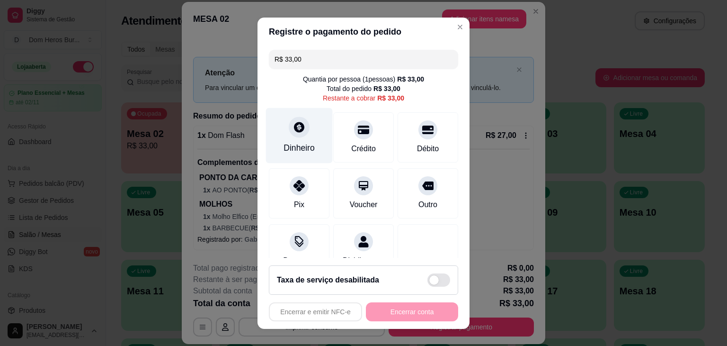
click at [284, 142] on div "Dinheiro" at bounding box center [299, 148] width 31 height 12
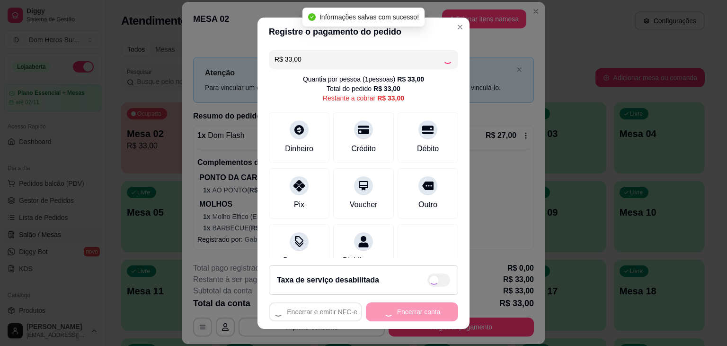
type input "R$ 0,00"
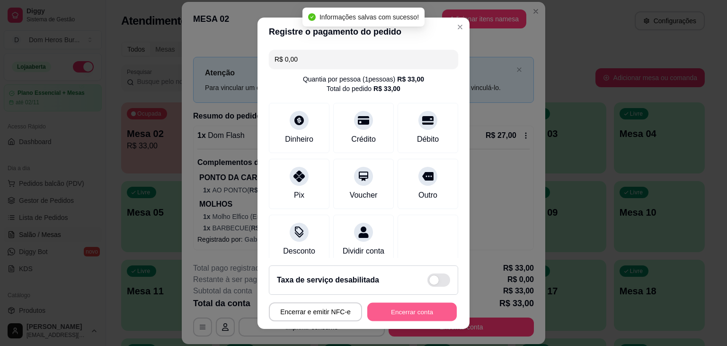
click at [395, 315] on button "Encerrar conta" at bounding box center [411, 311] width 89 height 18
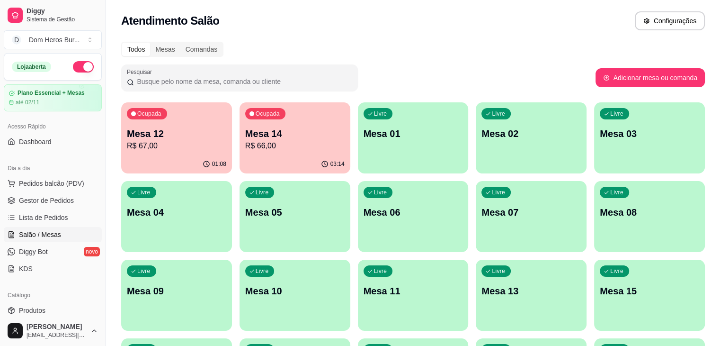
click at [245, 149] on p "R$ 66,00" at bounding box center [294, 145] width 99 height 11
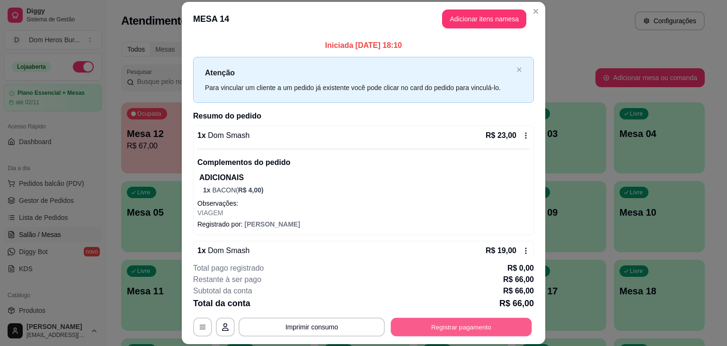
click at [466, 321] on button "Registrar pagamento" at bounding box center [461, 327] width 141 height 18
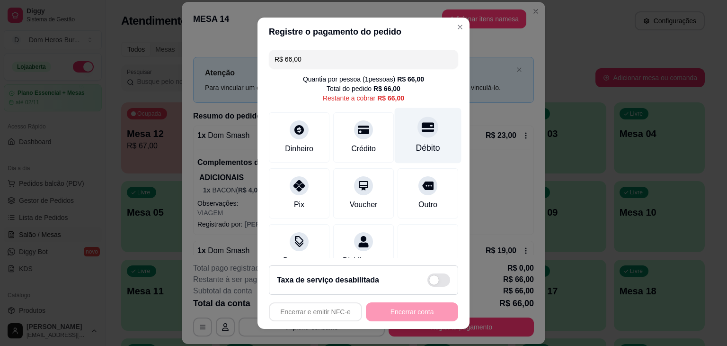
click at [426, 142] on div "Débito" at bounding box center [428, 134] width 67 height 55
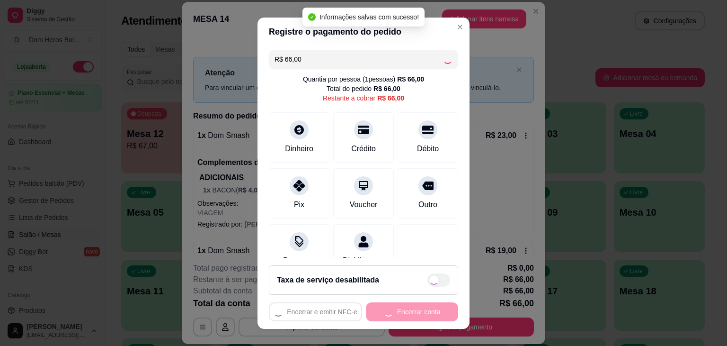
type input "R$ 0,00"
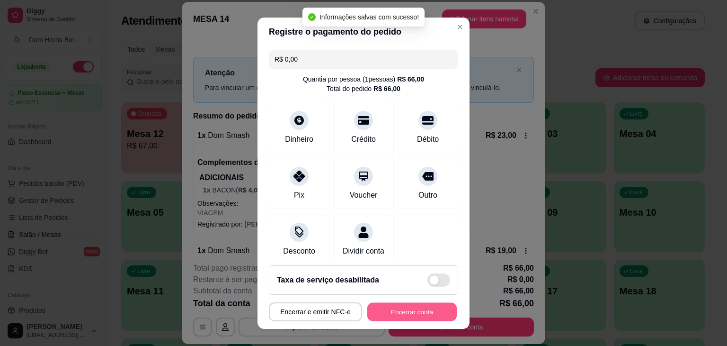
click at [417, 311] on button "Encerrar conta" at bounding box center [411, 311] width 89 height 18
